Goal: Transaction & Acquisition: Purchase product/service

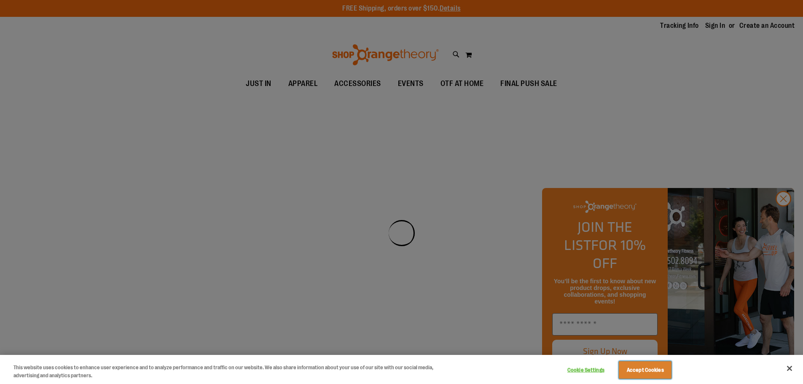
click at [656, 370] on button "Accept Cookies" at bounding box center [645, 370] width 53 height 18
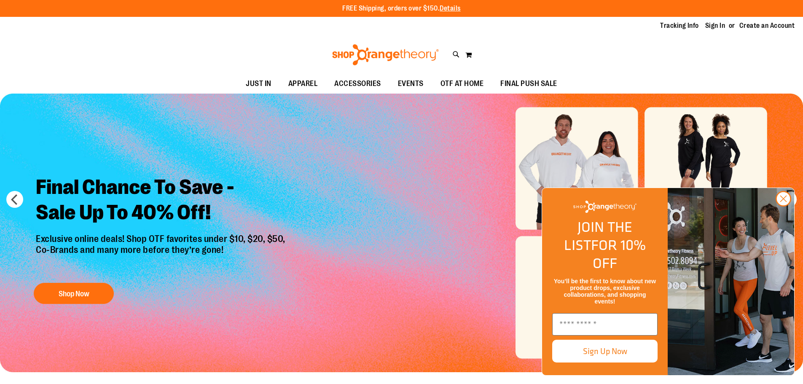
type input "**********"
click at [781, 206] on img "FLYOUT Form" at bounding box center [731, 281] width 126 height 187
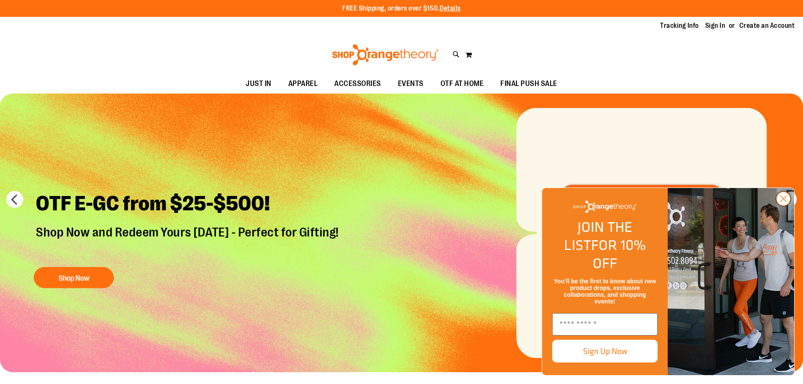
click at [782, 202] on icon "Close dialog" at bounding box center [784, 199] width 6 height 6
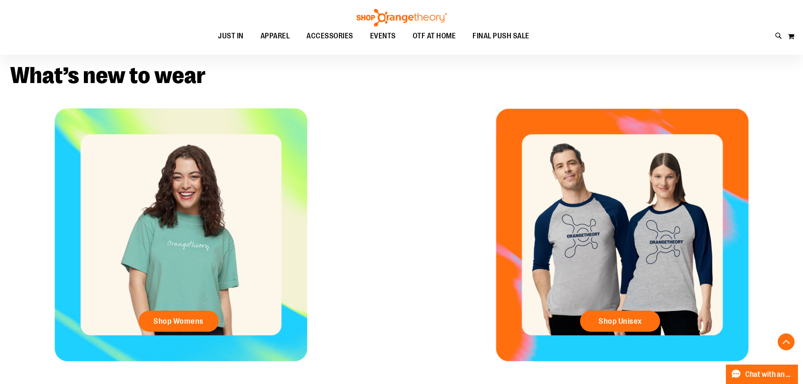
scroll to position [338, 0]
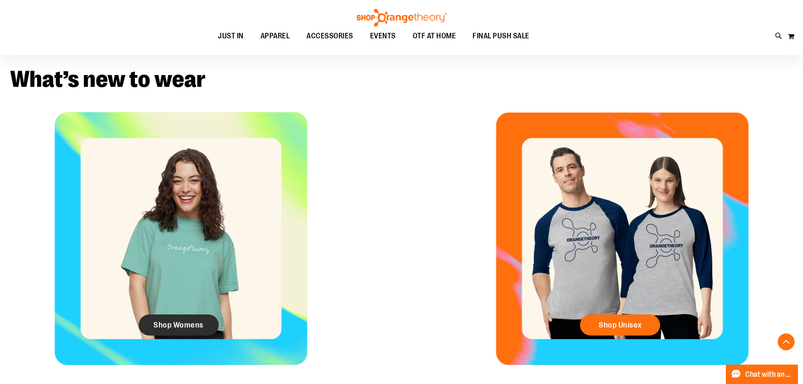
click at [190, 320] on span "Shop Womens" at bounding box center [178, 324] width 50 height 9
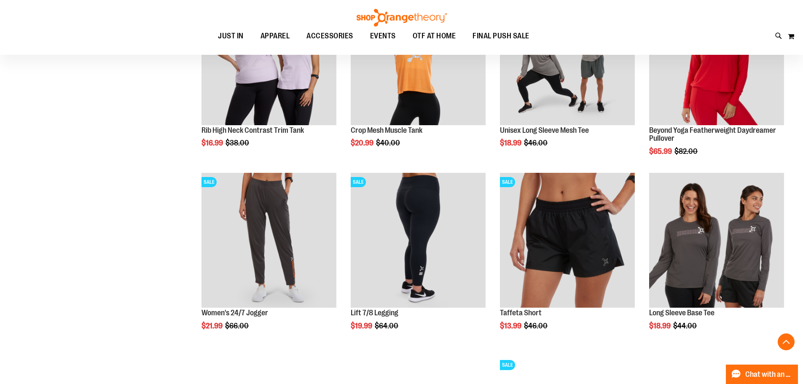
scroll to position [548, 0]
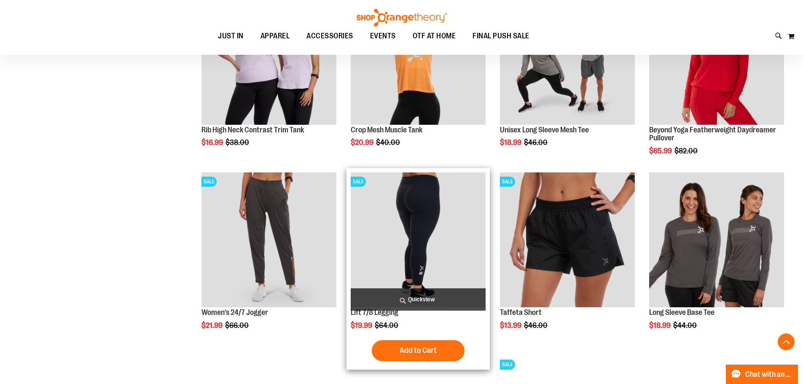
type input "**********"
click at [420, 190] on img "product" at bounding box center [418, 239] width 135 height 135
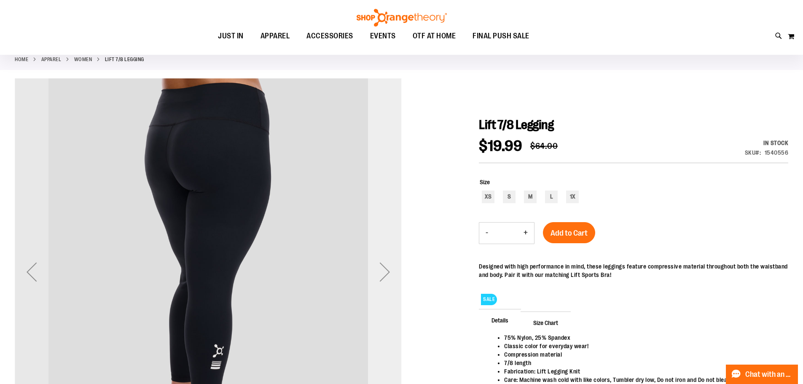
scroll to position [41, 0]
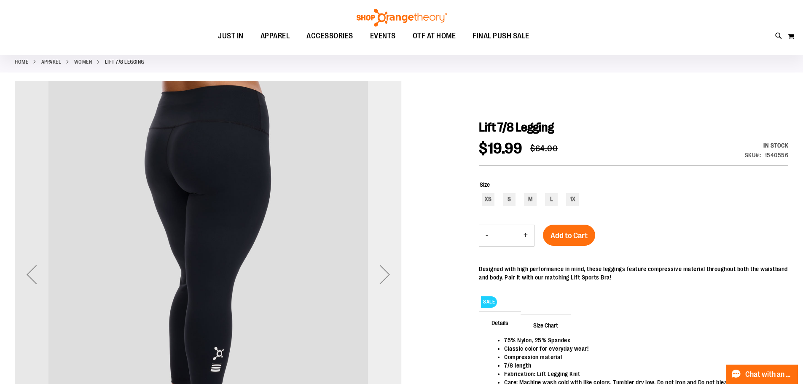
type input "**********"
click at [385, 281] on div "Next" at bounding box center [385, 275] width 34 height 34
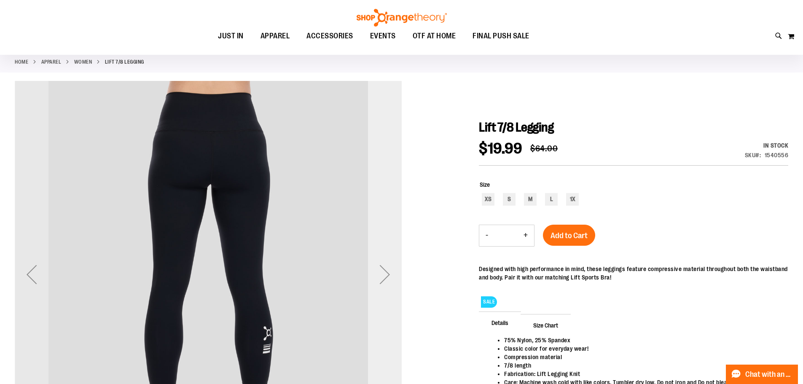
click at [385, 281] on div "Next" at bounding box center [385, 275] width 34 height 34
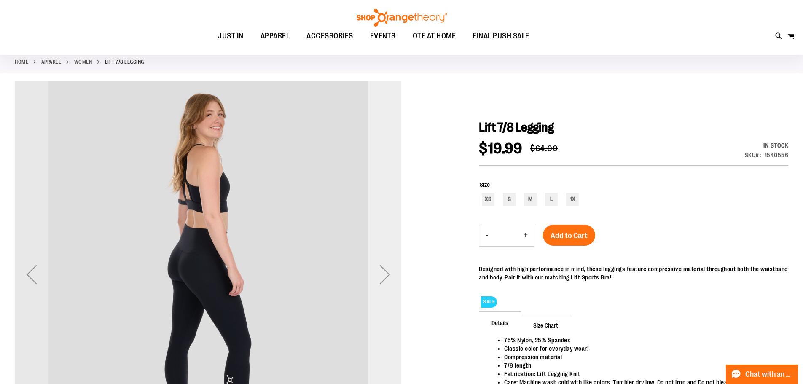
click at [385, 281] on div "Next" at bounding box center [385, 275] width 34 height 34
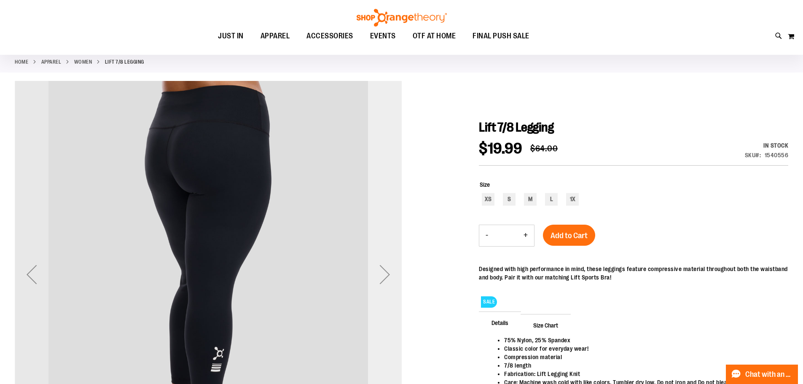
click at [385, 281] on div "Next" at bounding box center [385, 275] width 34 height 34
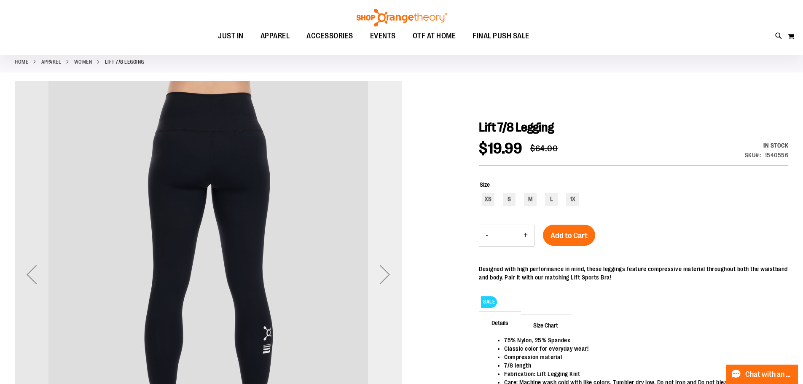
click at [385, 281] on div "Next" at bounding box center [385, 275] width 34 height 34
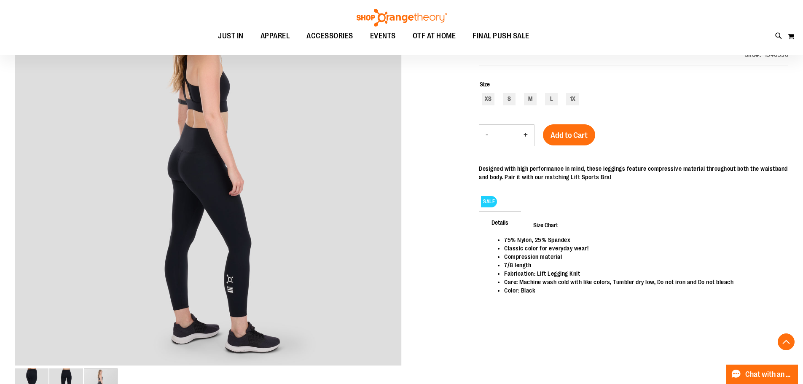
scroll to position [126, 0]
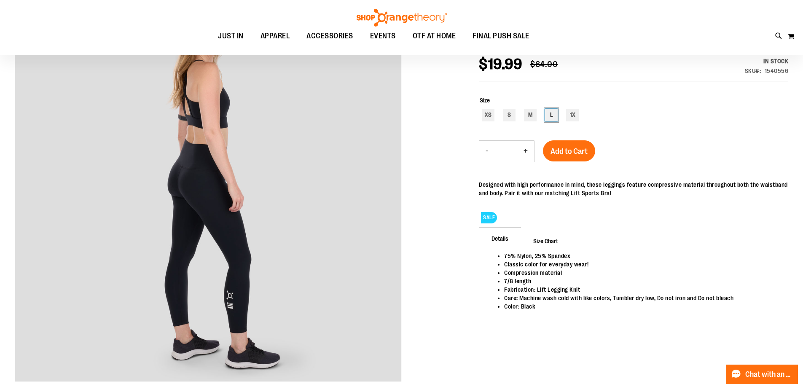
click at [554, 115] on div "L" at bounding box center [551, 115] width 13 height 13
type input "***"
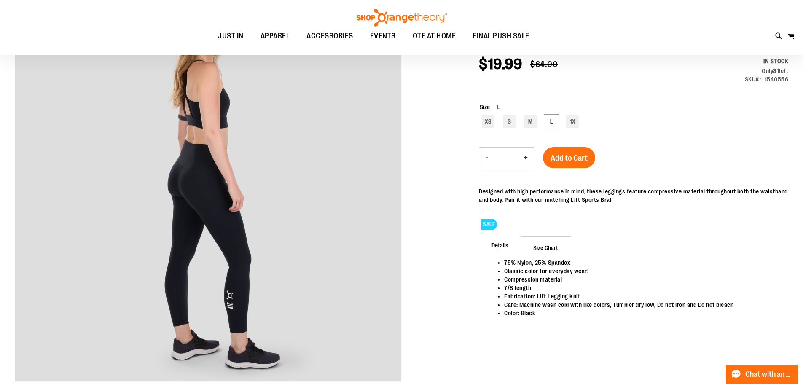
click at [538, 249] on span "Size Chart" at bounding box center [546, 247] width 50 height 22
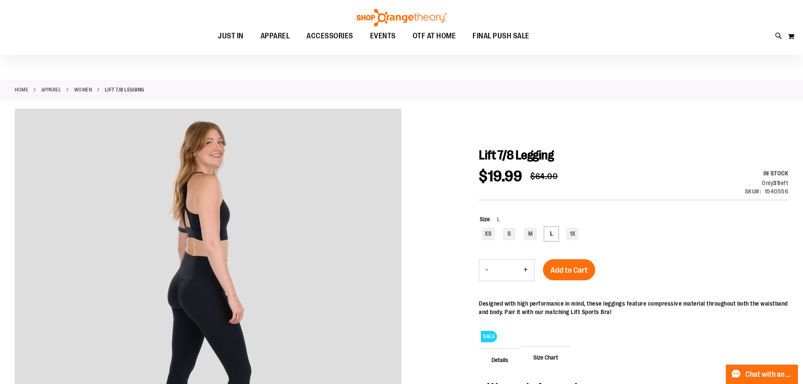
scroll to position [0, 0]
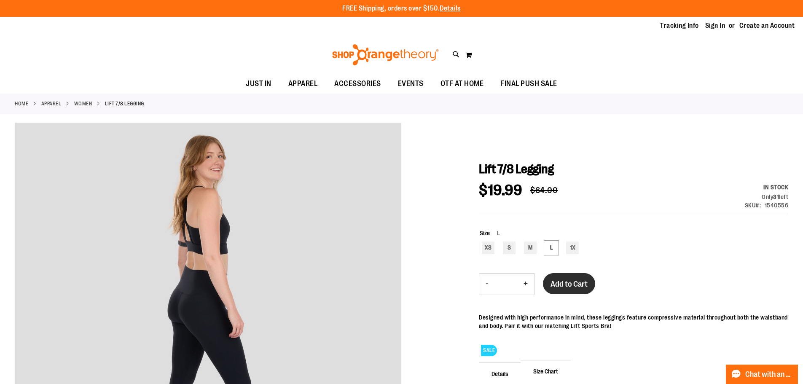
click at [572, 280] on span "Add to Cart" at bounding box center [568, 283] width 37 height 9
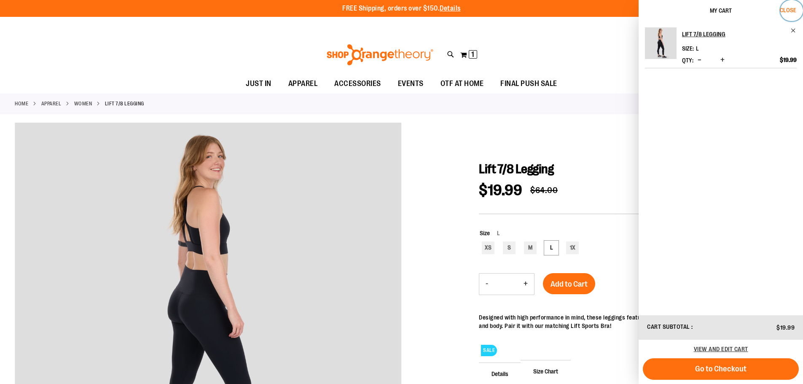
click at [785, 13] on button "Close" at bounding box center [791, 10] width 23 height 21
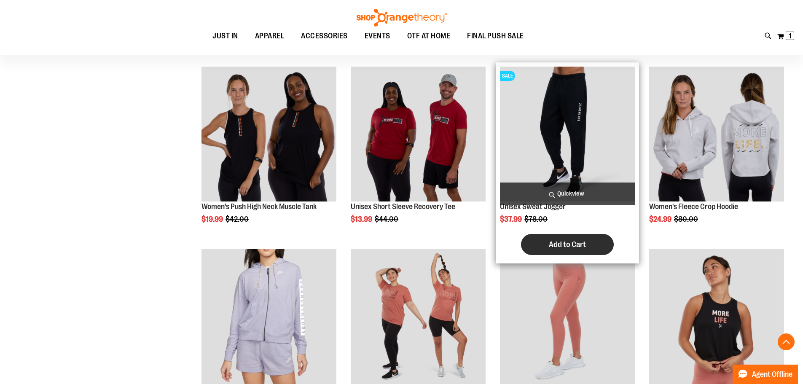
scroll to position [337, 0]
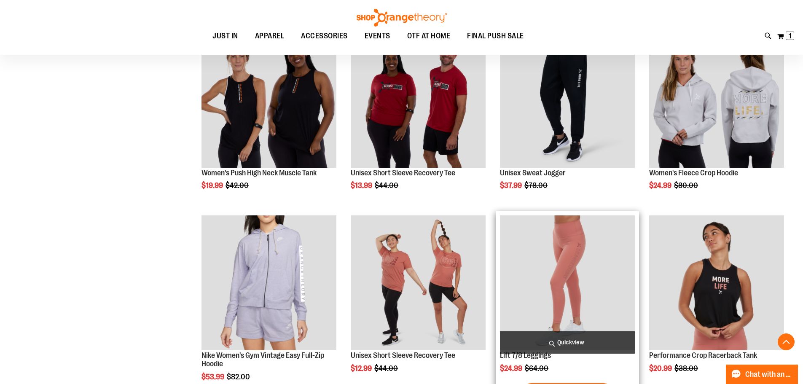
scroll to position [548, 0]
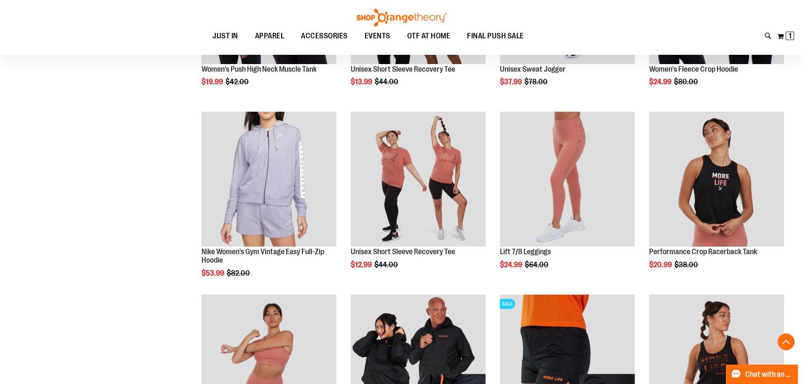
scroll to position [548, 0]
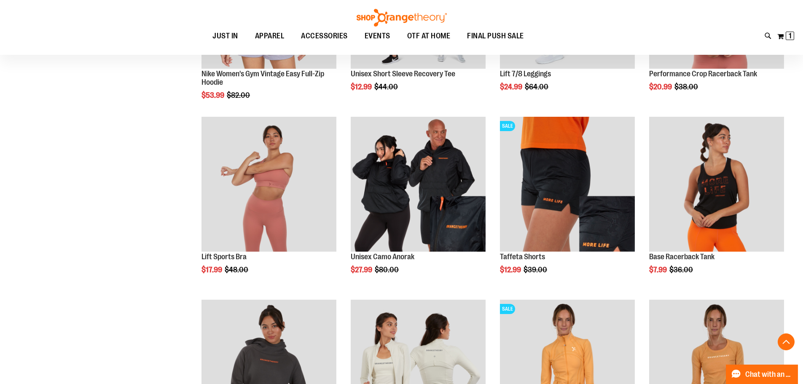
scroll to position [758, 0]
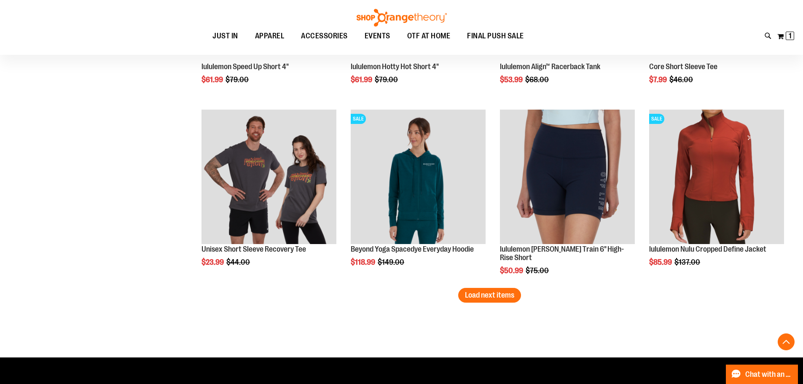
scroll to position [1475, 0]
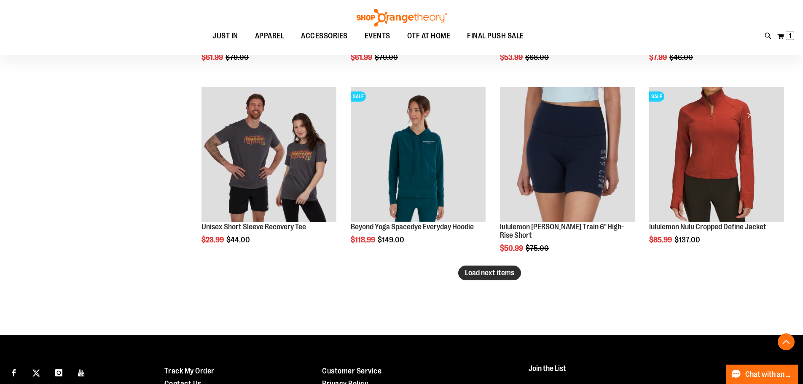
type input "**********"
click at [511, 277] on span "Load next items" at bounding box center [489, 272] width 49 height 8
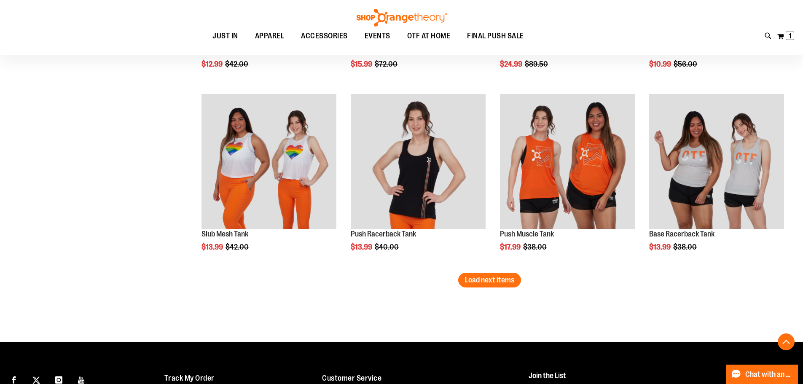
scroll to position [2107, 0]
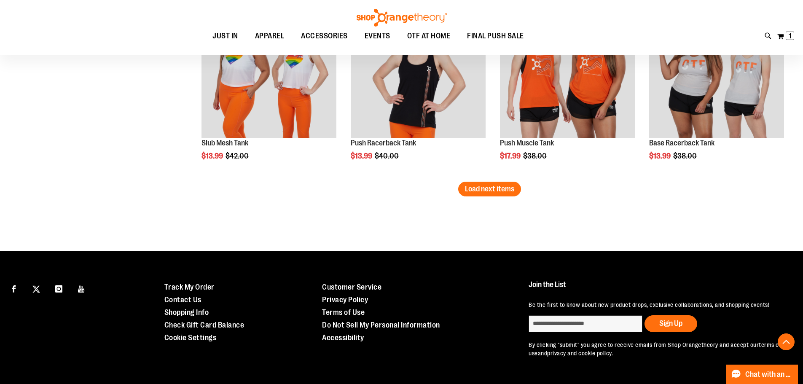
click at [497, 189] on span "Load next items" at bounding box center [489, 189] width 49 height 8
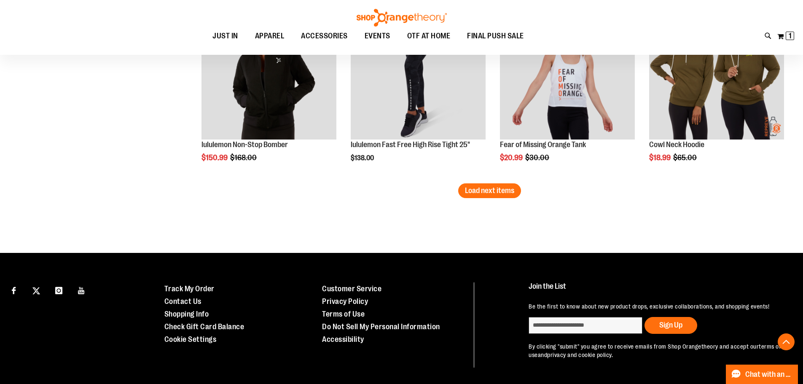
scroll to position [2655, 0]
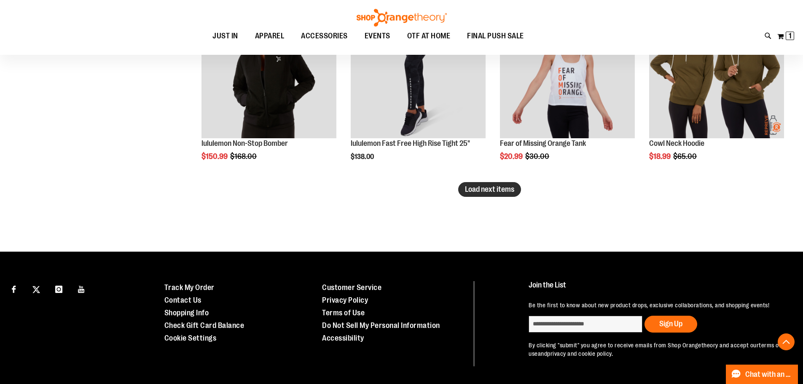
click at [499, 188] on span "Load next items" at bounding box center [489, 189] width 49 height 8
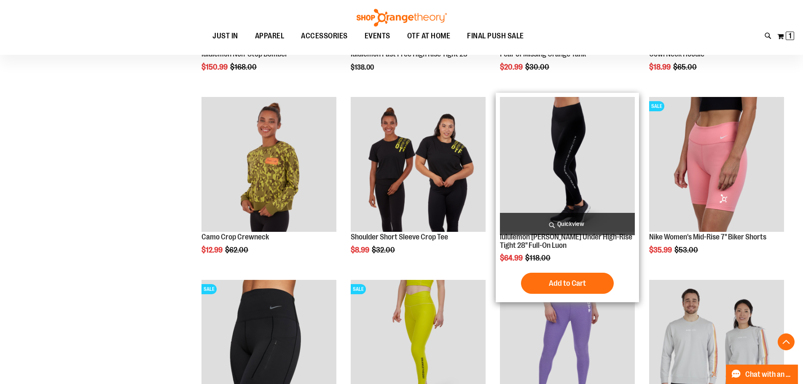
scroll to position [2739, 0]
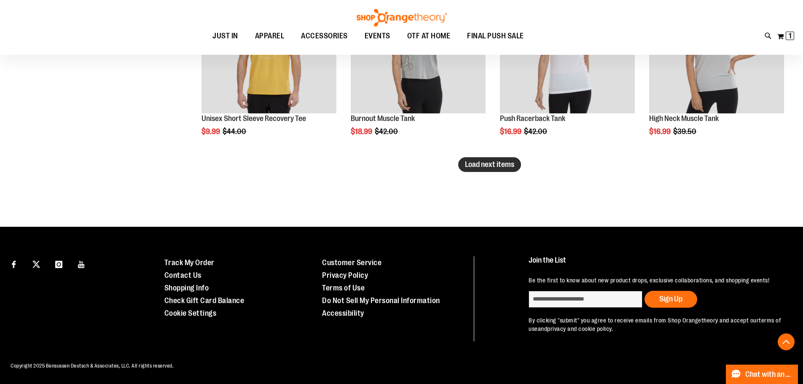
click at [496, 162] on span "Load next items" at bounding box center [489, 164] width 49 height 8
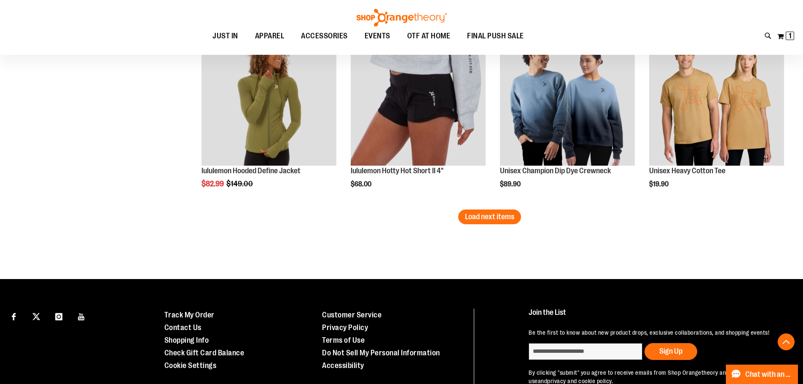
scroll to position [3734, 0]
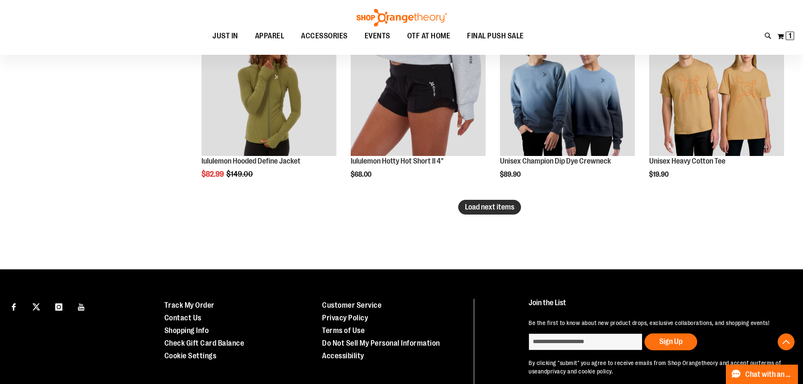
click at [483, 213] on button "Load next items" at bounding box center [489, 207] width 63 height 15
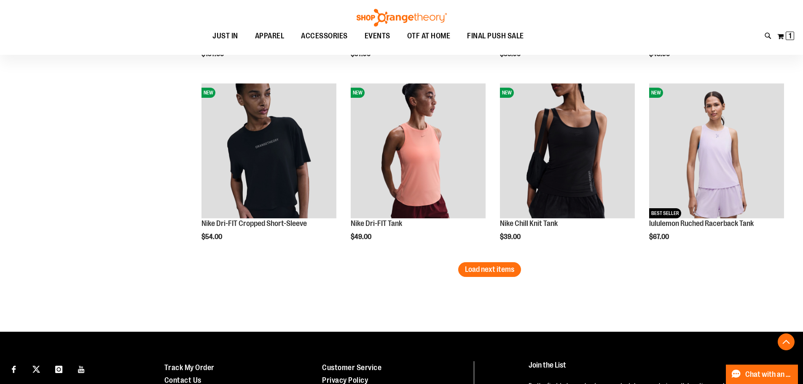
scroll to position [4240, 0]
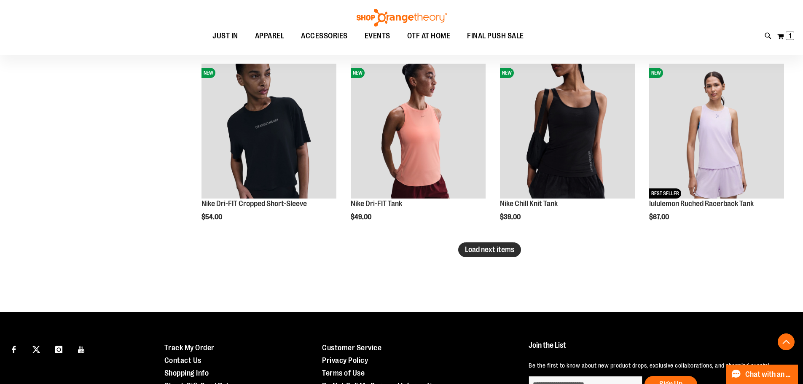
click at [500, 251] on span "Load next items" at bounding box center [489, 249] width 49 height 8
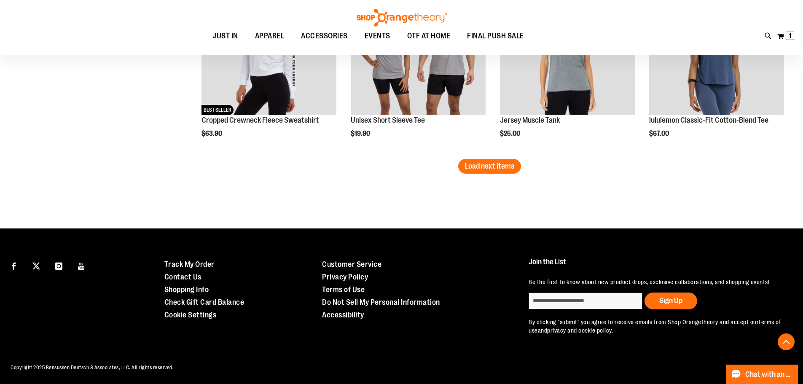
scroll to position [4872, 0]
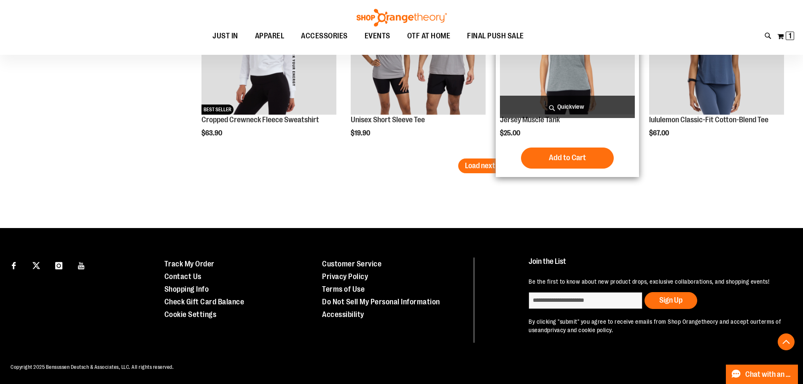
click at [497, 162] on span "Load next items" at bounding box center [489, 165] width 49 height 8
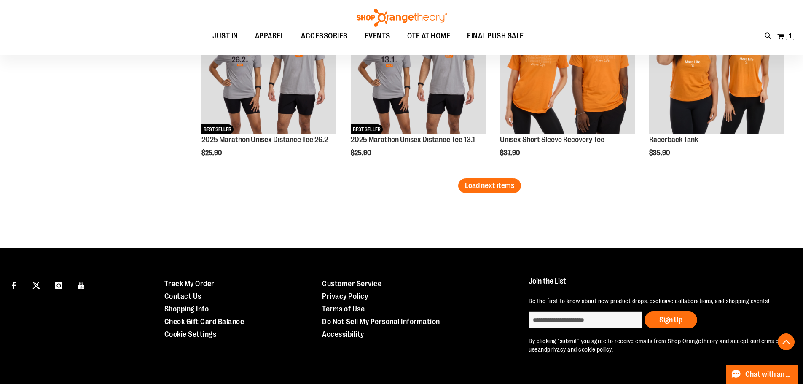
scroll to position [5420, 0]
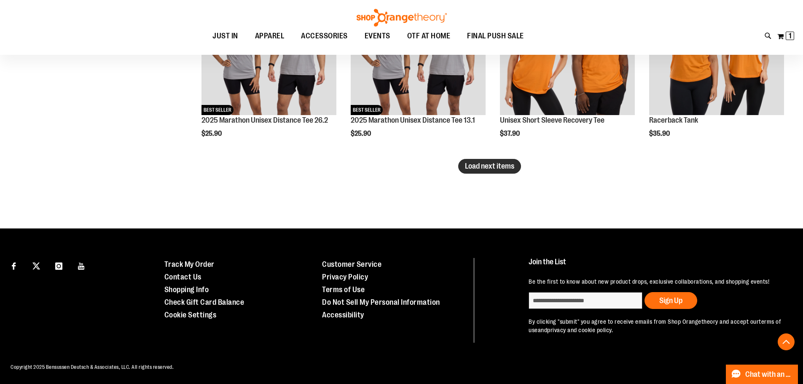
click at [483, 168] on span "Load next items" at bounding box center [489, 166] width 49 height 8
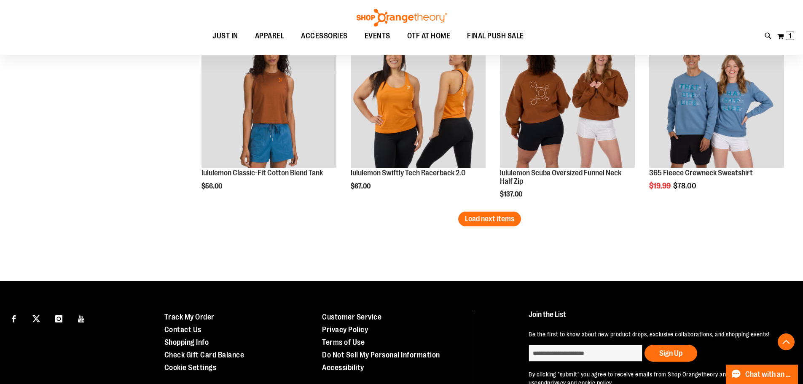
scroll to position [5926, 0]
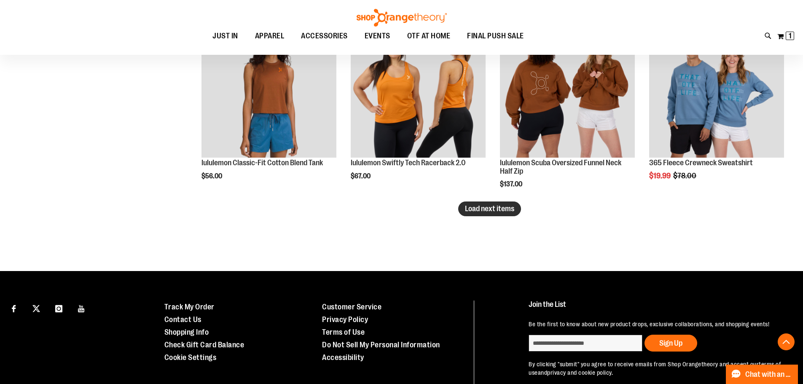
click at [493, 209] on span "Load next items" at bounding box center [489, 208] width 49 height 8
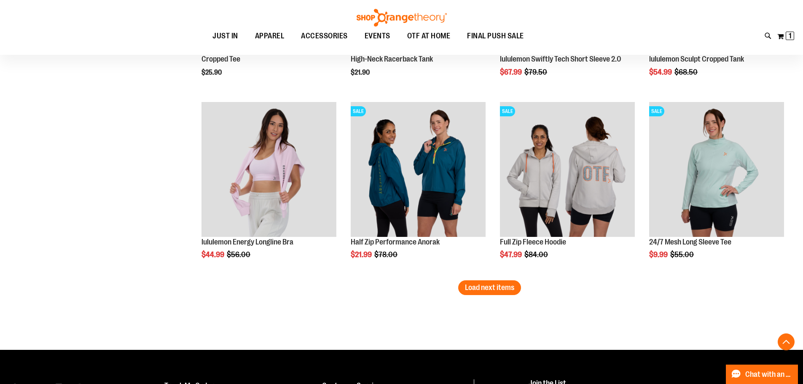
scroll to position [6518, 0]
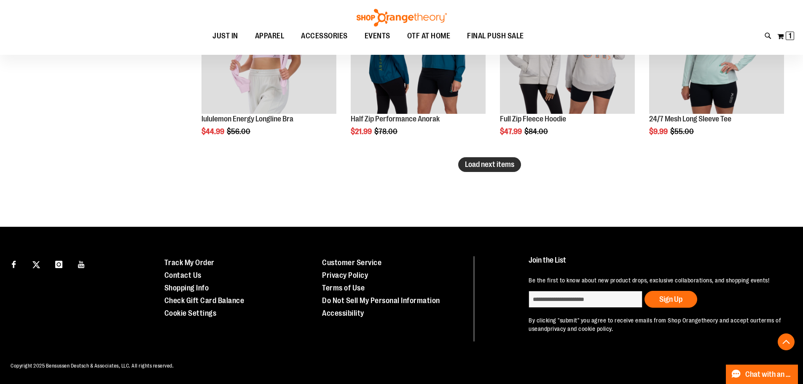
click at [497, 158] on button "Load next items" at bounding box center [489, 164] width 63 height 15
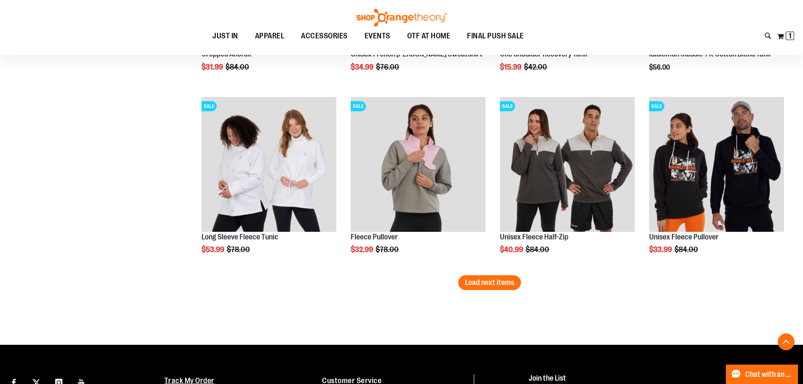
scroll to position [6975, 0]
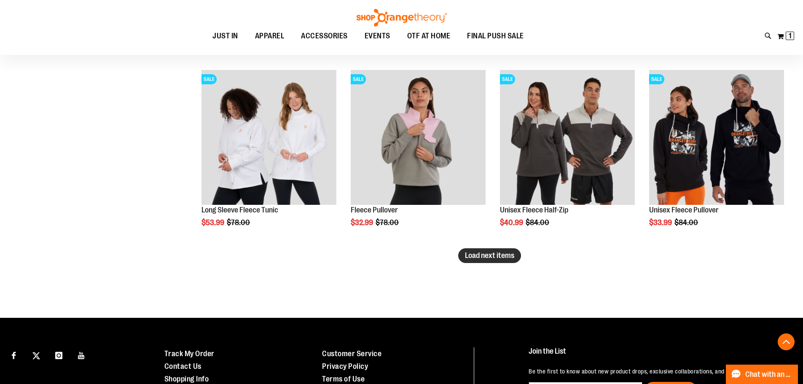
click at [497, 257] on span "Load next items" at bounding box center [489, 255] width 49 height 8
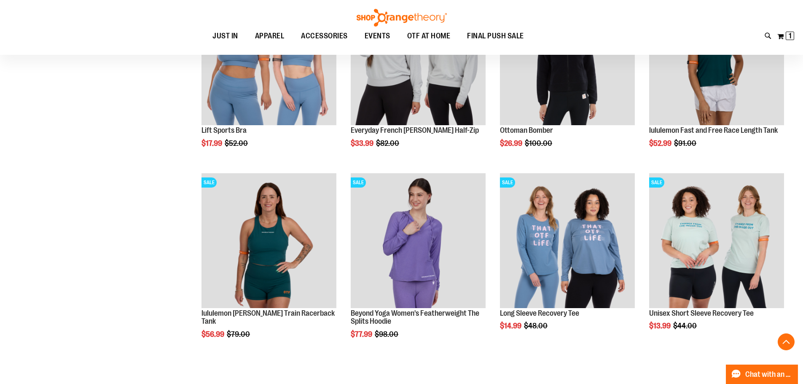
scroll to position [7439, 0]
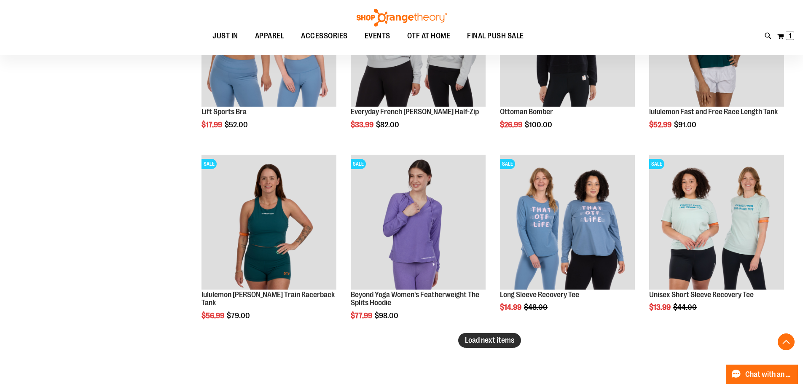
click at [504, 337] on span "Load next items" at bounding box center [489, 340] width 49 height 8
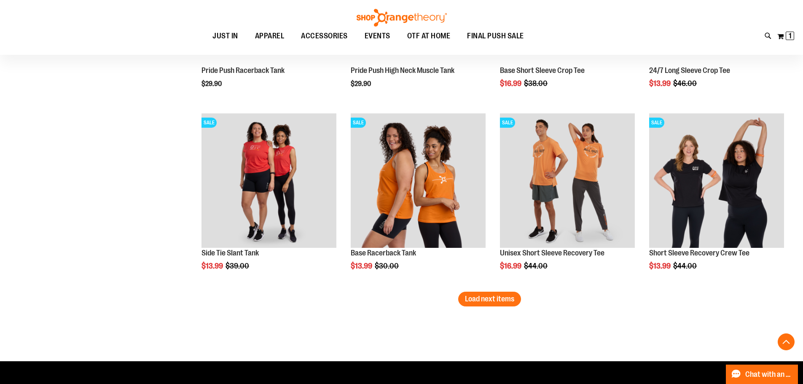
scroll to position [8029, 0]
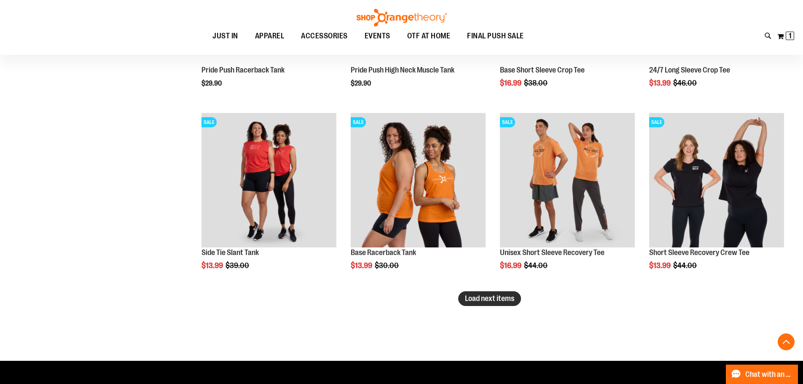
click at [486, 304] on button "Load next items" at bounding box center [489, 298] width 63 height 15
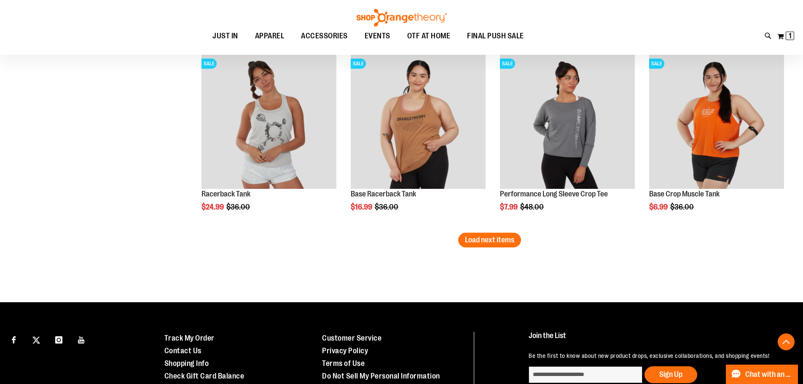
scroll to position [8613, 0]
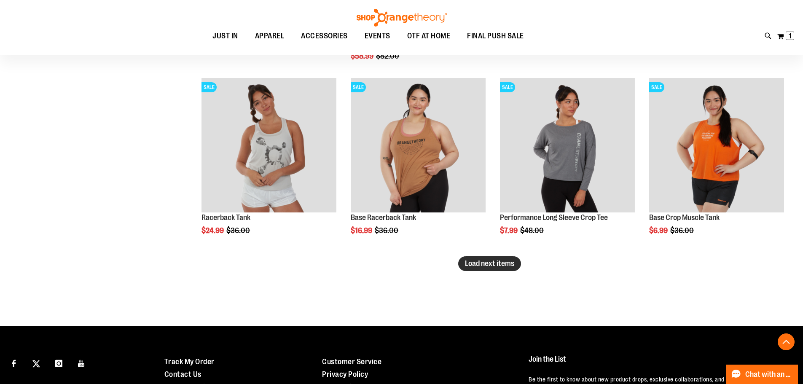
click at [501, 269] on button "Load next items" at bounding box center [489, 263] width 63 height 15
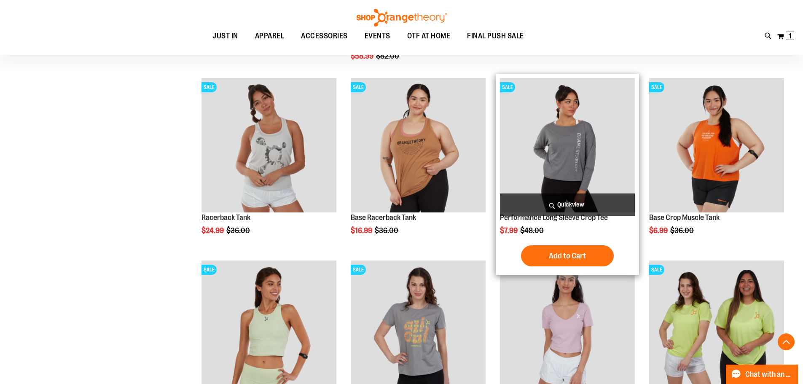
click at [595, 147] on img "product" at bounding box center [567, 145] width 135 height 135
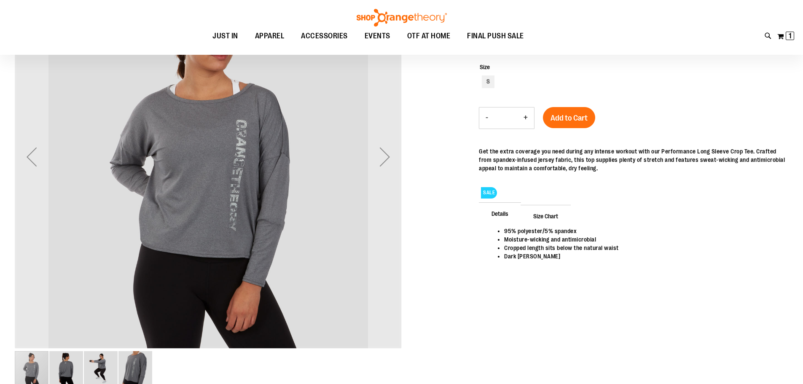
scroll to position [168, 0]
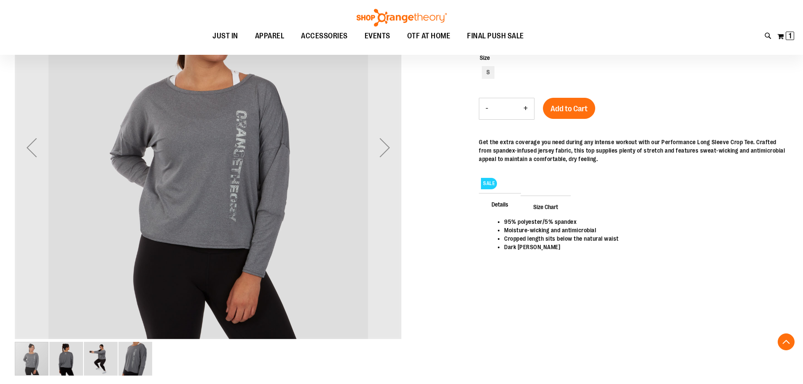
type input "**********"
click at [62, 359] on img "image 2 of 4" at bounding box center [66, 359] width 34 height 34
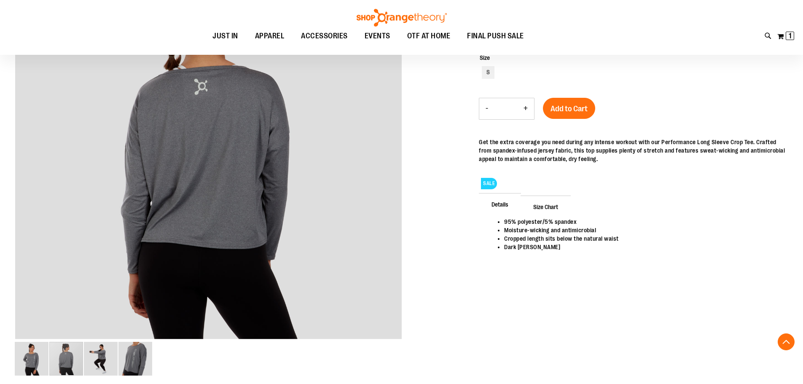
scroll to position [168, 0]
click at [91, 363] on img "image 3 of 4" at bounding box center [101, 359] width 34 height 34
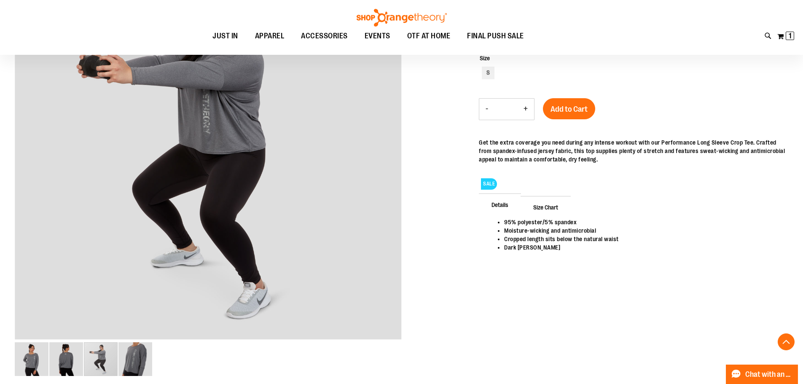
click at [132, 365] on img "image 4 of 4" at bounding box center [135, 359] width 34 height 34
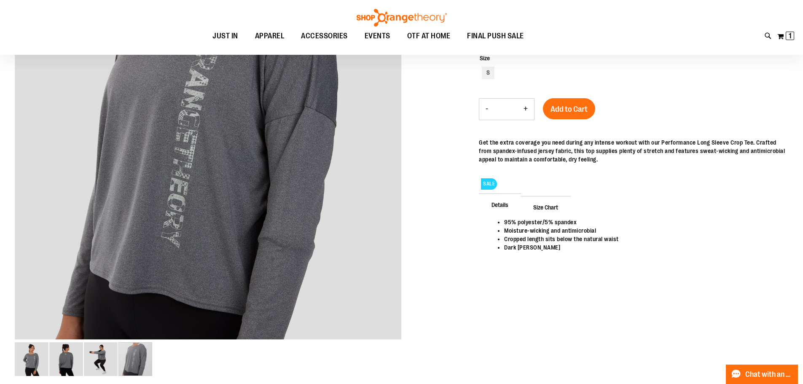
scroll to position [0, 0]
